Goal: Subscribe to service/newsletter

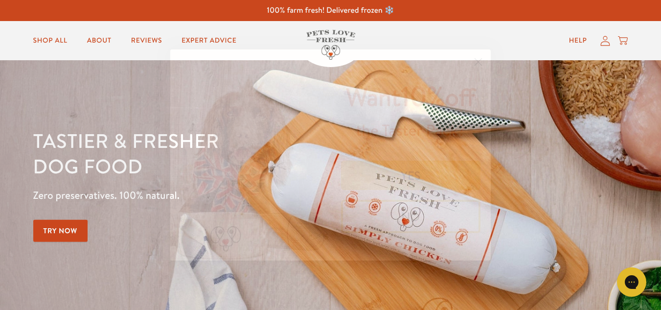
click at [419, 167] on button "YES" at bounding box center [411, 175] width 140 height 29
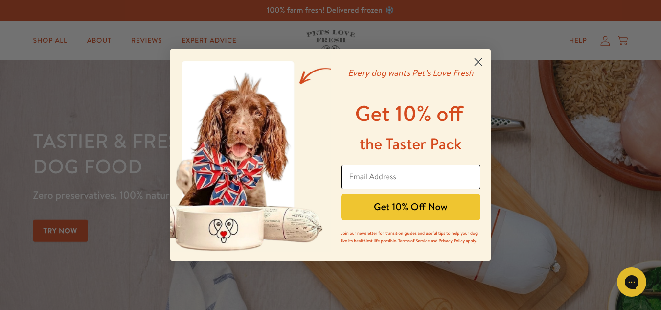
click at [404, 170] on input "Email Address" at bounding box center [411, 176] width 140 height 24
type input "thangamjaya264@gmail.com"
click at [419, 216] on button "Get 10% Off Now" at bounding box center [411, 207] width 140 height 26
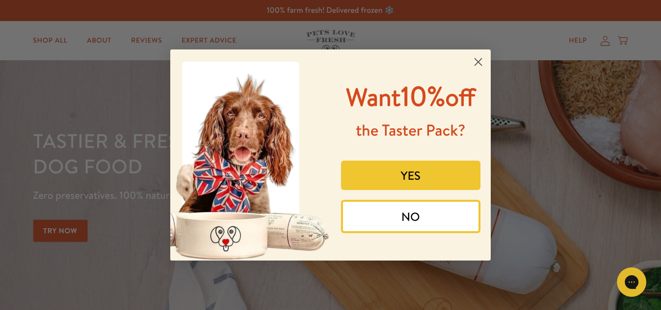
click at [423, 166] on button "YES" at bounding box center [411, 175] width 140 height 29
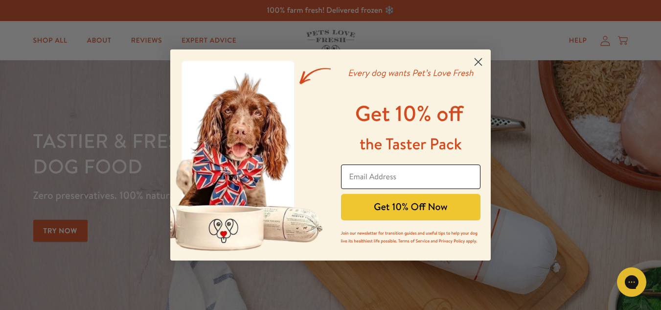
click at [366, 176] on input "Email Address" at bounding box center [411, 176] width 140 height 24
type input "[PERSON_NAME][EMAIL_ADDRESS][DOMAIN_NAME]"
click at [420, 203] on button "Get 10% Off Now" at bounding box center [411, 207] width 140 height 26
